Goal: Transaction & Acquisition: Purchase product/service

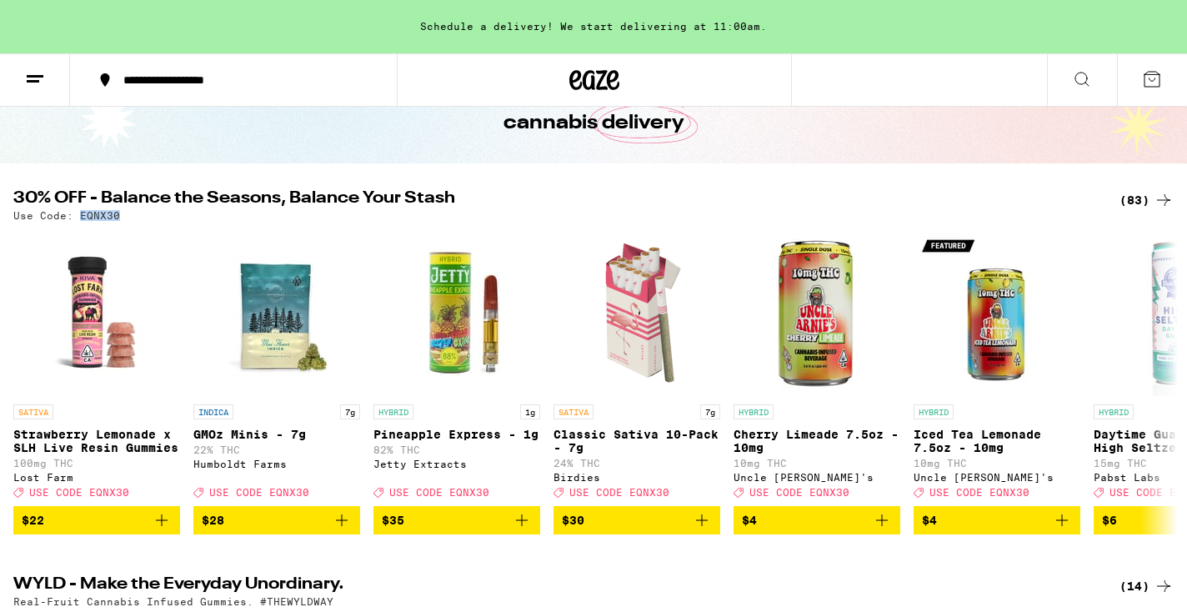
drag, startPoint x: 80, startPoint y: 216, endPoint x: 129, endPoint y: 223, distance: 49.7
click at [129, 223] on div "30% OFF - Balance the Seasons, Balance Your Stash (83) Use Code: EQNX30 SATIVA …" at bounding box center [593, 362] width 1187 height 344
copy p "EQNX30"
click at [1136, 194] on div "(83)" at bounding box center [1146, 200] width 54 height 20
